Goal: Information Seeking & Learning: Compare options

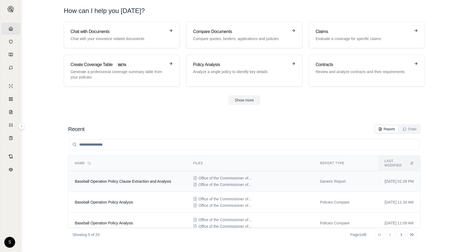
click at [112, 179] on td "Baseball Operation Policy Clause Extraction and Analysis" at bounding box center [127, 181] width 118 height 21
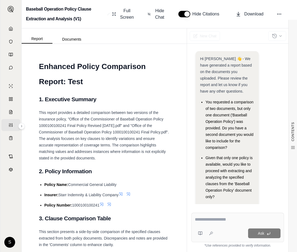
click at [132, 195] on span at bounding box center [129, 194] width 6 height 4
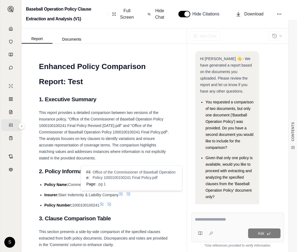
click at [132, 195] on span at bounding box center [129, 194] width 6 height 4
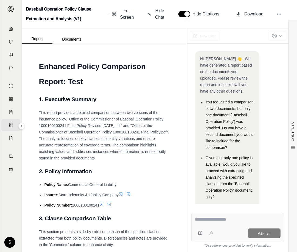
click at [122, 194] on icon at bounding box center [120, 193] width 3 height 3
click at [123, 193] on icon at bounding box center [121, 194] width 4 height 4
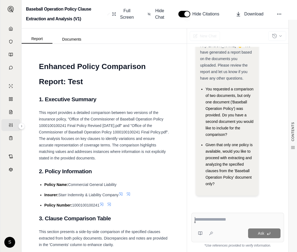
click at [123, 192] on icon at bounding box center [121, 194] width 4 height 4
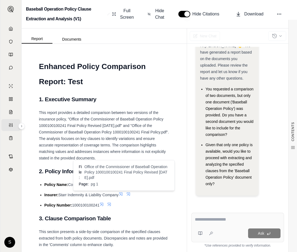
click at [129, 193] on icon at bounding box center [128, 194] width 4 height 4
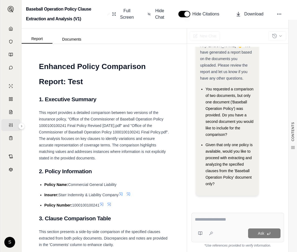
click at [109, 204] on icon at bounding box center [109, 204] width 4 height 4
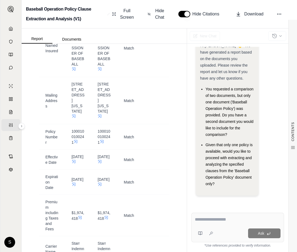
scroll to position [334, 0]
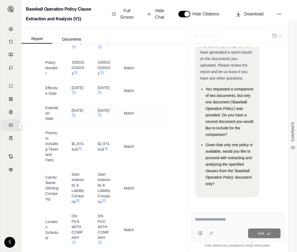
click at [102, 117] on span at bounding box center [101, 115] width 6 height 4
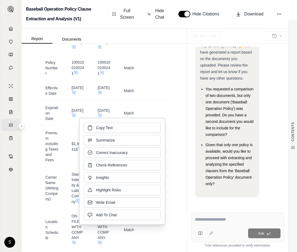
click at [94, 101] on td "February 1, 2024" at bounding box center [104, 91] width 26 height 20
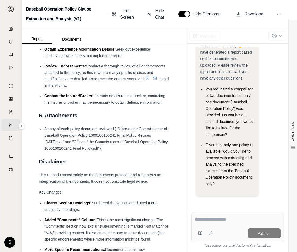
scroll to position [1345, 0]
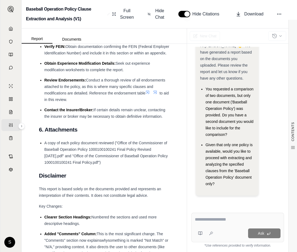
click at [149, 94] on icon at bounding box center [147, 92] width 4 height 4
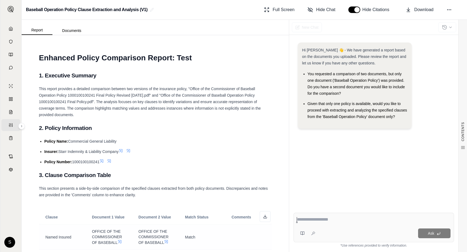
click at [167, 241] on icon at bounding box center [166, 241] width 3 height 3
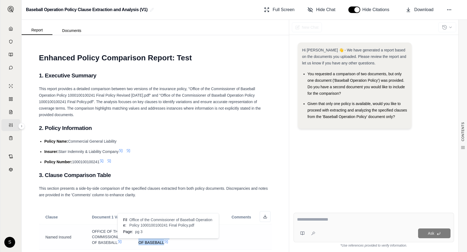
click at [167, 241] on icon at bounding box center [166, 241] width 3 height 3
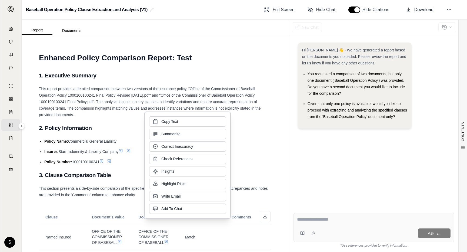
click at [271, 81] on h2 "1. Executive Summary" at bounding box center [155, 75] width 233 height 11
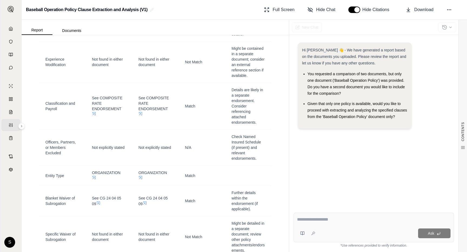
scroll to position [473, 0]
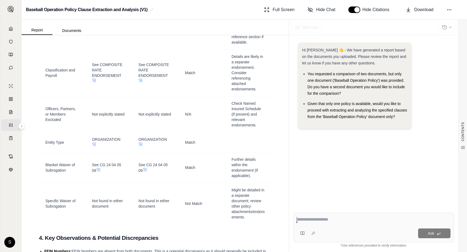
scroll to position [796, 0]
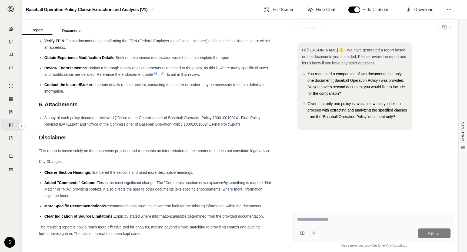
click at [162, 76] on li "Review Endorsements: Conduct a thorough review of all endorsements attached to …" at bounding box center [157, 71] width 227 height 13
click at [165, 74] on icon at bounding box center [162, 73] width 4 height 4
click at [156, 74] on icon at bounding box center [155, 73] width 4 height 4
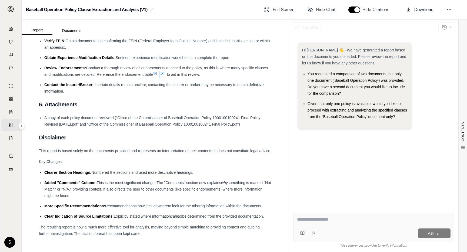
click at [156, 74] on icon at bounding box center [154, 73] width 3 height 3
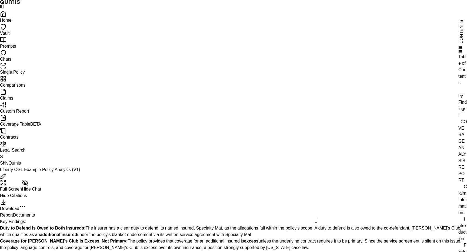
scroll to position [1317, 0]
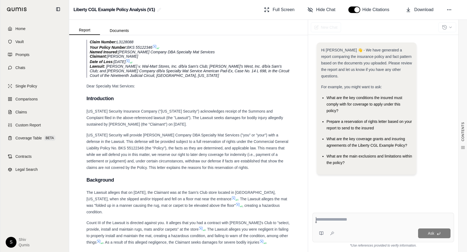
scroll to position [1601, 0]
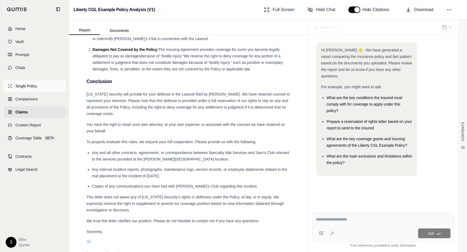
click at [29, 85] on span "Single Policy" at bounding box center [26, 85] width 22 height 5
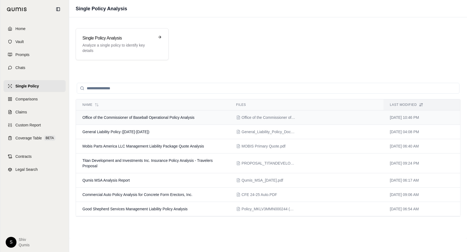
click at [137, 113] on td "Office of the Commissioner of Baseball Operational Policy Analysis" at bounding box center [153, 117] width 154 height 14
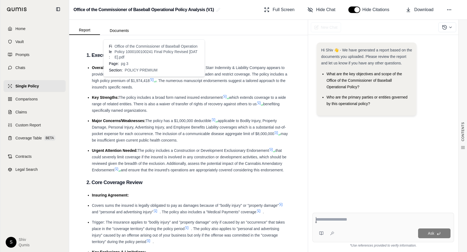
click at [153, 80] on icon at bounding box center [152, 80] width 4 height 4
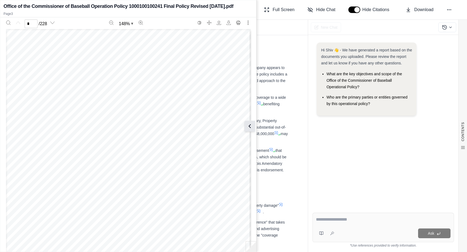
scroll to position [634, 0]
type input "*"
click at [250, 127] on icon at bounding box center [250, 125] width 2 height 3
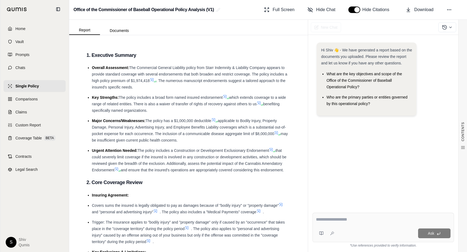
click at [277, 134] on icon at bounding box center [276, 133] width 4 height 4
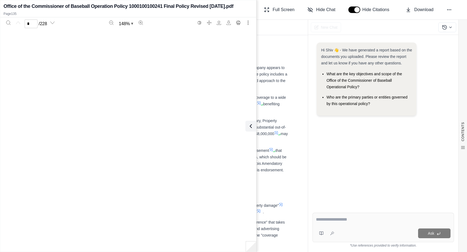
scroll to position [42456, 0]
type input "***"
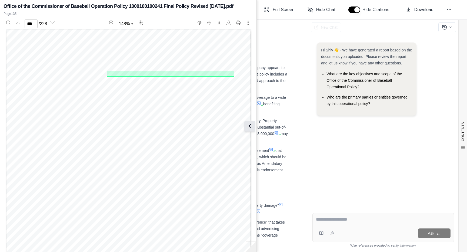
click at [250, 125] on icon at bounding box center [249, 126] width 6 height 6
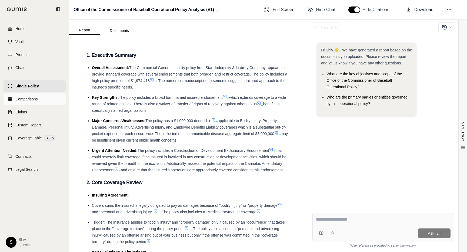
click at [29, 99] on span "Comparisons" at bounding box center [26, 98] width 22 height 5
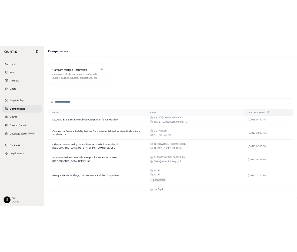
scroll to position [140, 0]
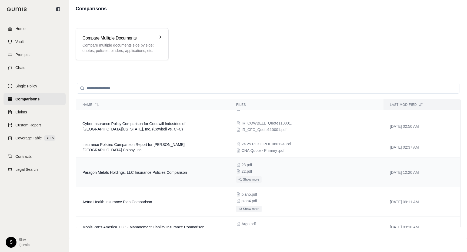
click at [144, 173] on span "Paragon Metals Holdings, LLC Insurance Policies Comparison" at bounding box center [134, 172] width 105 height 4
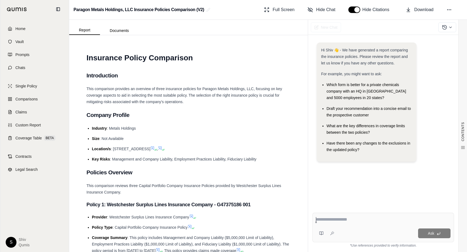
click at [162, 146] on icon at bounding box center [160, 148] width 4 height 4
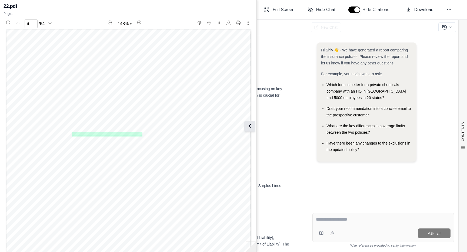
click at [250, 126] on icon at bounding box center [249, 126] width 6 height 6
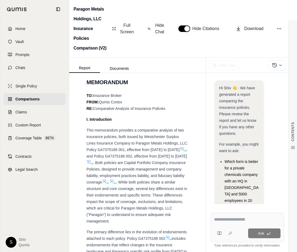
scroll to position [682, 0]
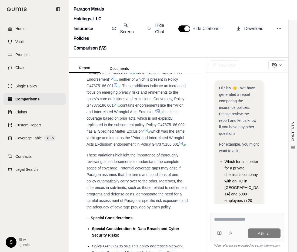
click at [116, 106] on icon at bounding box center [115, 104] width 3 height 3
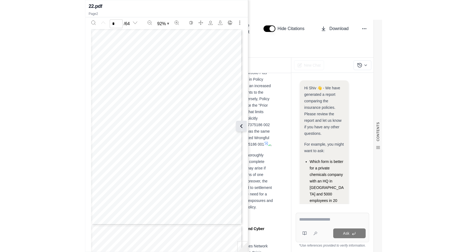
scroll to position [196, 0]
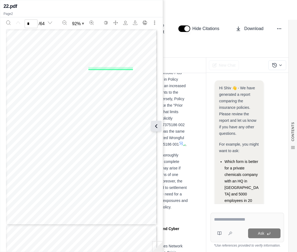
type input "*"
click at [159, 125] on icon at bounding box center [156, 126] width 6 height 6
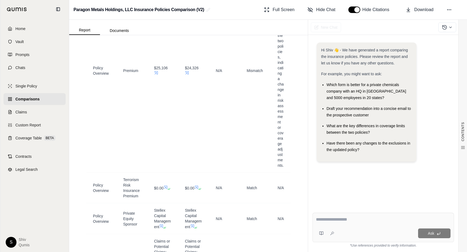
scroll to position [3138, 0]
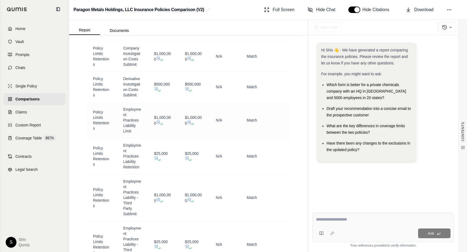
click at [160, 124] on icon at bounding box center [158, 122] width 4 height 4
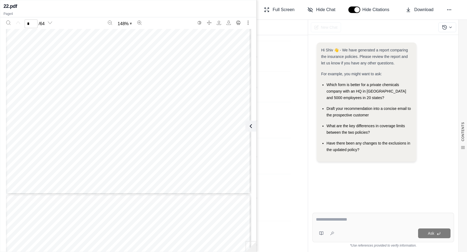
scroll to position [950, 0]
type input "*"
click at [250, 126] on icon at bounding box center [250, 125] width 2 height 3
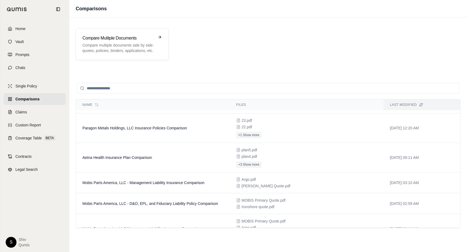
scroll to position [202, 0]
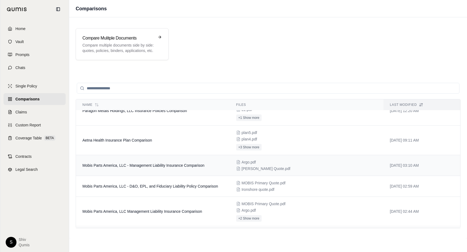
click at [179, 172] on td "Mobis Parts America, LLC - Management Liability Insurance Comparison" at bounding box center [153, 165] width 154 height 21
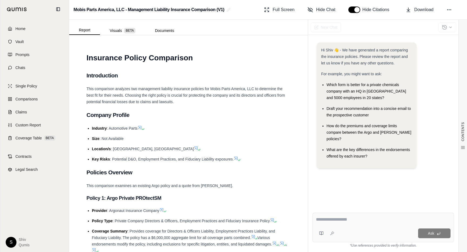
click at [197, 150] on icon at bounding box center [198, 149] width 3 height 3
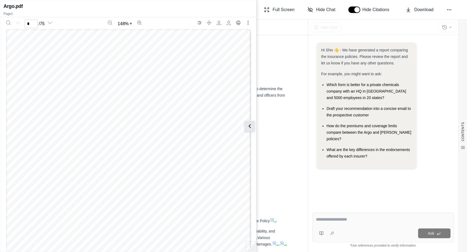
click at [249, 128] on icon at bounding box center [249, 126] width 6 height 6
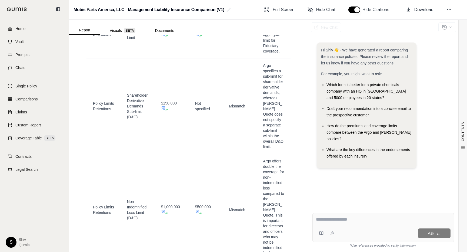
scroll to position [2870, 0]
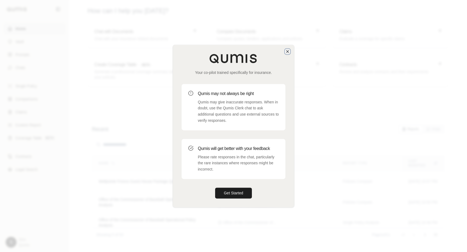
click at [286, 51] on icon "button" at bounding box center [287, 51] width 4 height 4
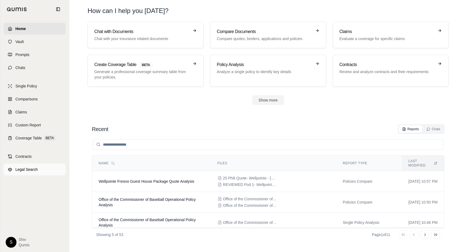
click at [28, 167] on span "Legal Search" at bounding box center [26, 168] width 22 height 5
